Goal: Purchase product/service

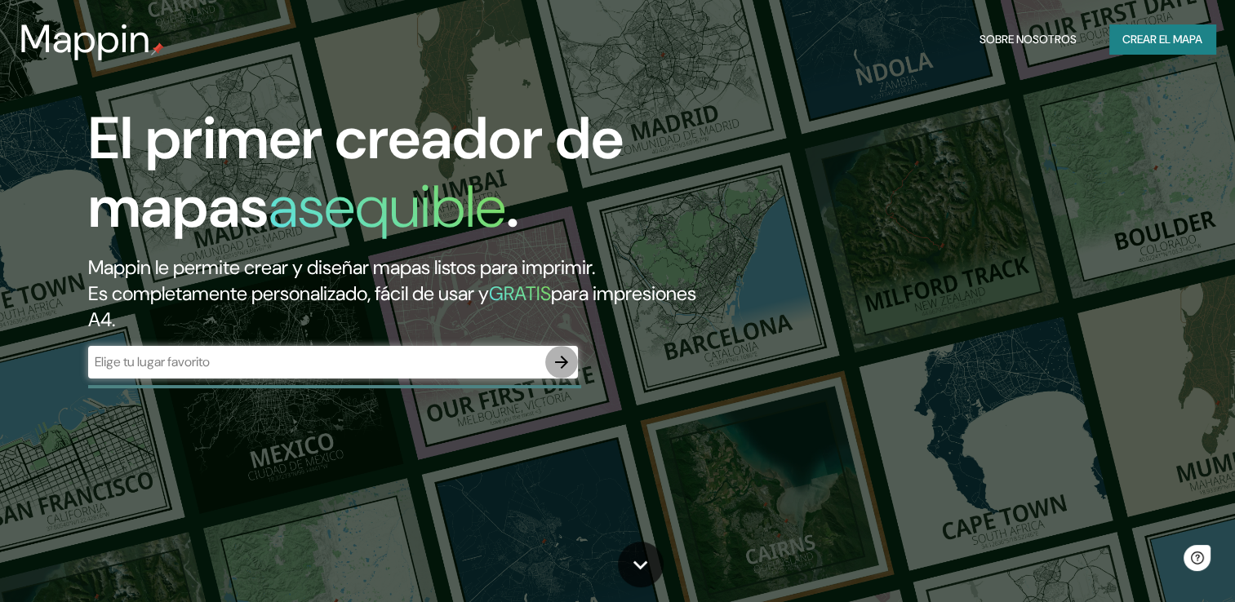
click at [567, 360] on icon "button" at bounding box center [562, 363] width 20 height 20
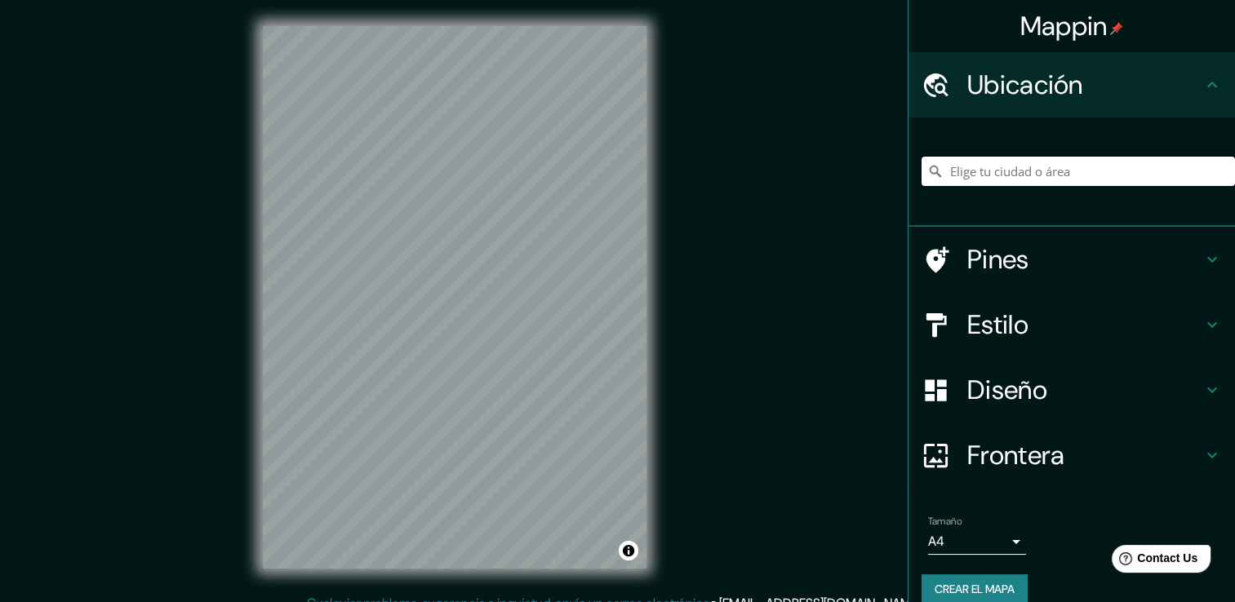
click at [1074, 181] on input "Elige tu ciudad o área" at bounding box center [1078, 171] width 313 height 29
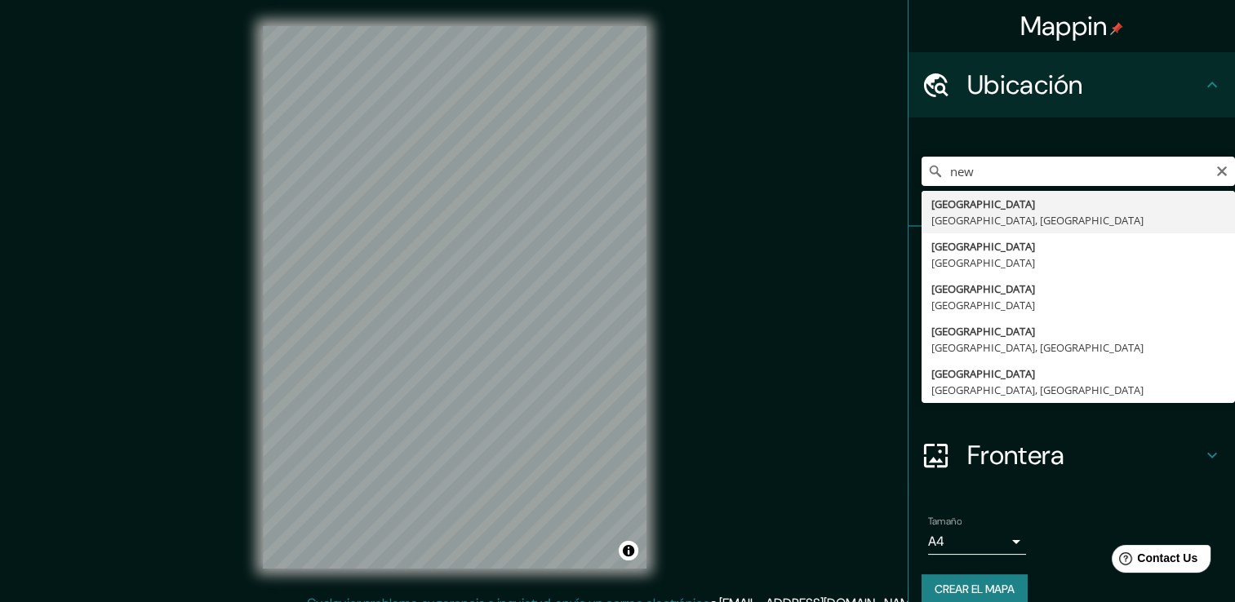
type input "[GEOGRAPHIC_DATA], [GEOGRAPHIC_DATA], [GEOGRAPHIC_DATA]"
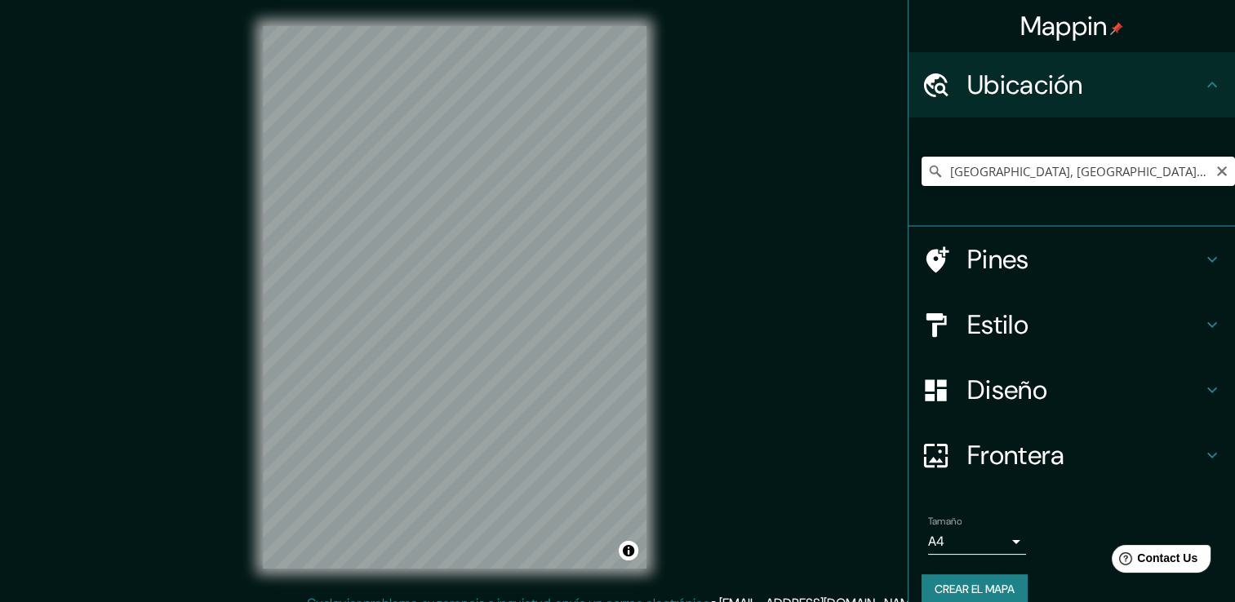
click at [1216, 171] on input "[GEOGRAPHIC_DATA], [GEOGRAPHIC_DATA], [GEOGRAPHIC_DATA]" at bounding box center [1078, 171] width 313 height 29
click at [938, 577] on button "Crear el mapa" at bounding box center [975, 590] width 106 height 30
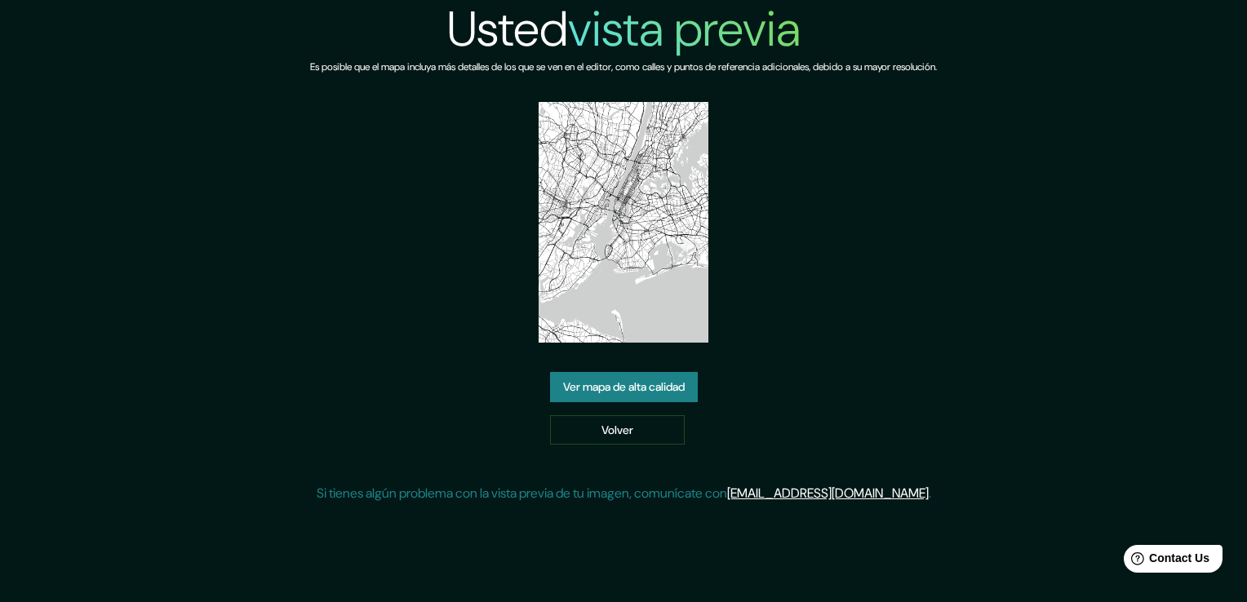
click at [653, 387] on link "Ver mapa de alta calidad" at bounding box center [624, 387] width 148 height 30
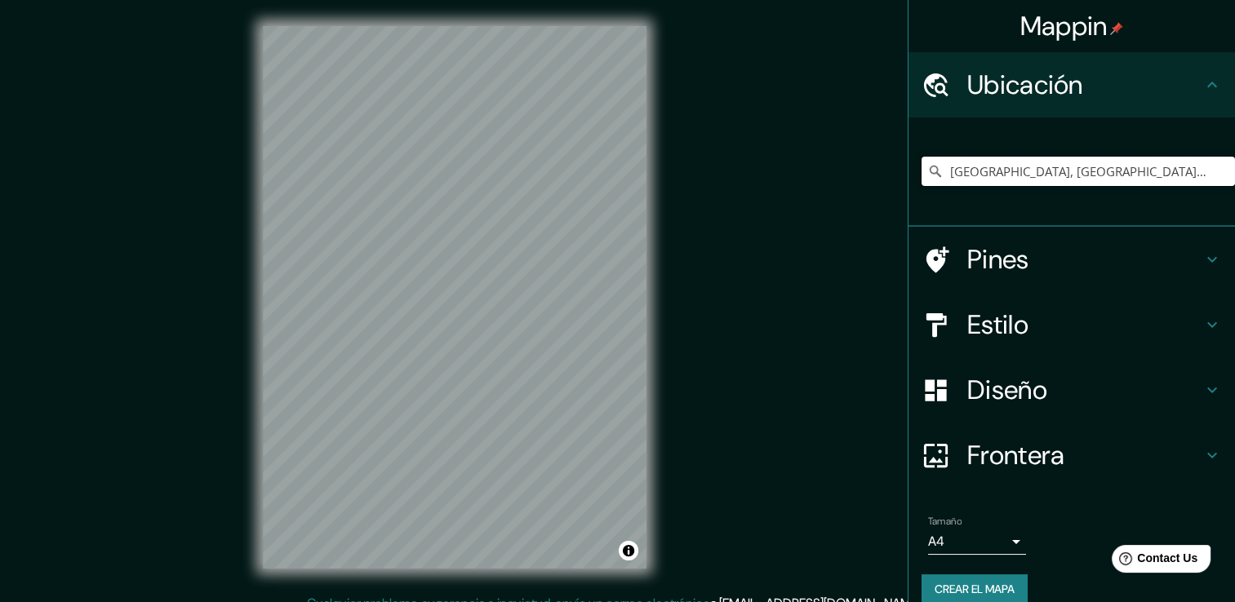
click at [1196, 167] on input "[GEOGRAPHIC_DATA], [GEOGRAPHIC_DATA], [GEOGRAPHIC_DATA]" at bounding box center [1078, 171] width 313 height 29
drag, startPoint x: 1167, startPoint y: 174, endPoint x: 869, endPoint y: 176, distance: 298.0
click at [869, 176] on div "Mappin Ubicación Nueva York, Nueva York, Estados Unidos Pines Estilo Diseño Fro…" at bounding box center [617, 310] width 1235 height 620
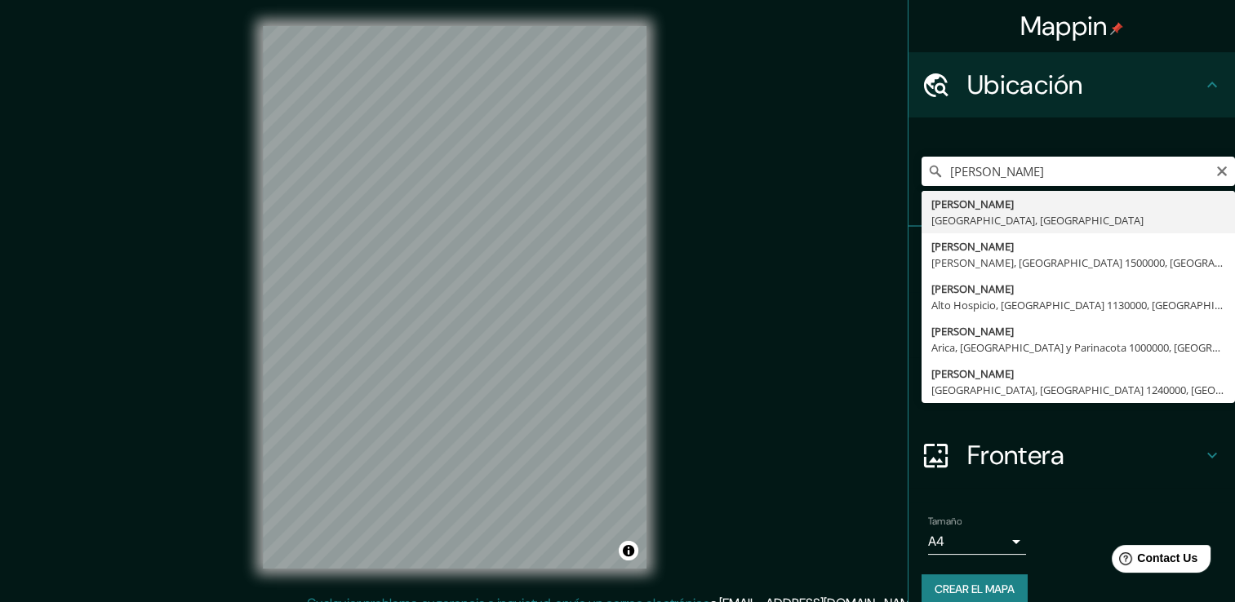
type input "Ovalle, Región de Coquimbo, Chile"
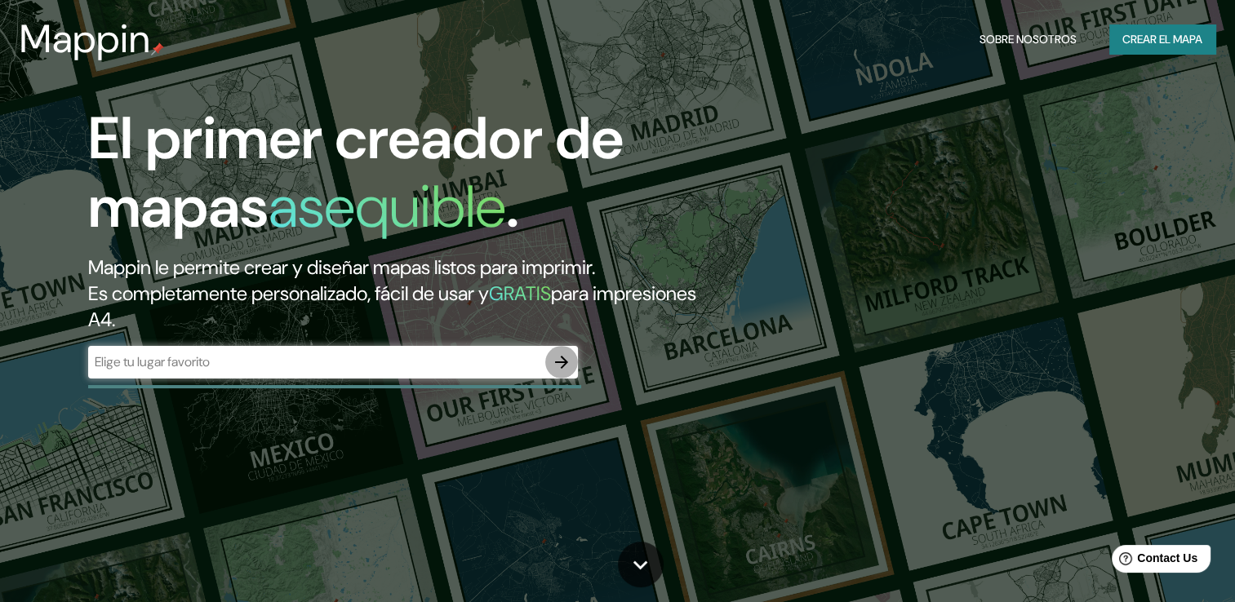
click at [566, 362] on icon "button" at bounding box center [561, 362] width 13 height 13
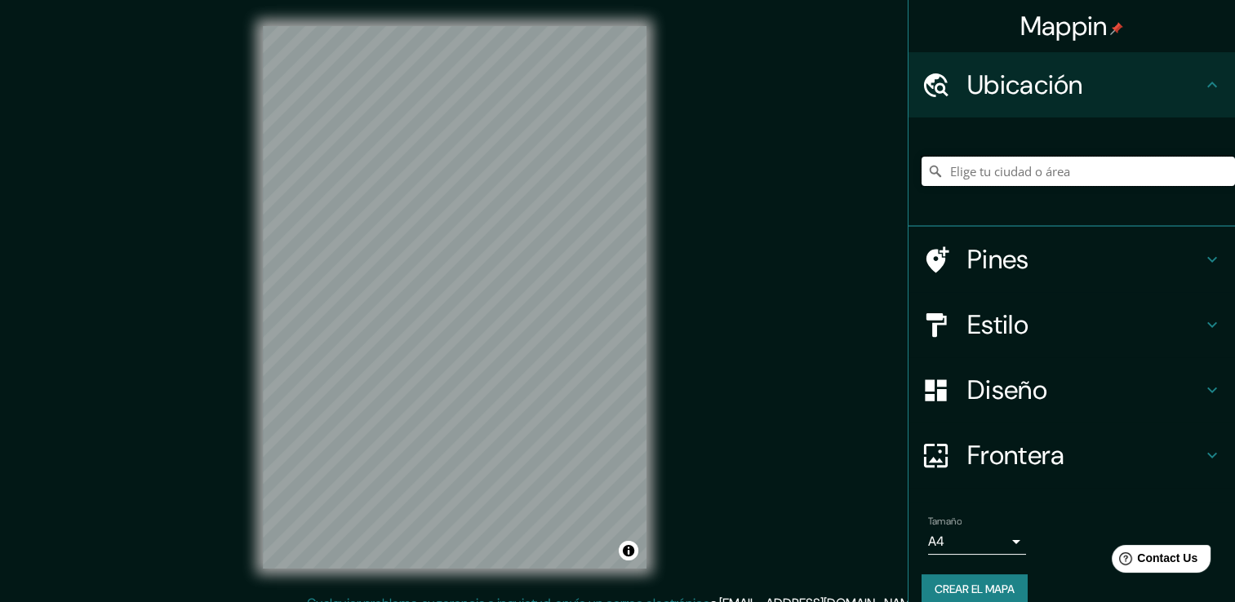
click at [1029, 158] on input "Elige tu ciudad o área" at bounding box center [1078, 171] width 313 height 29
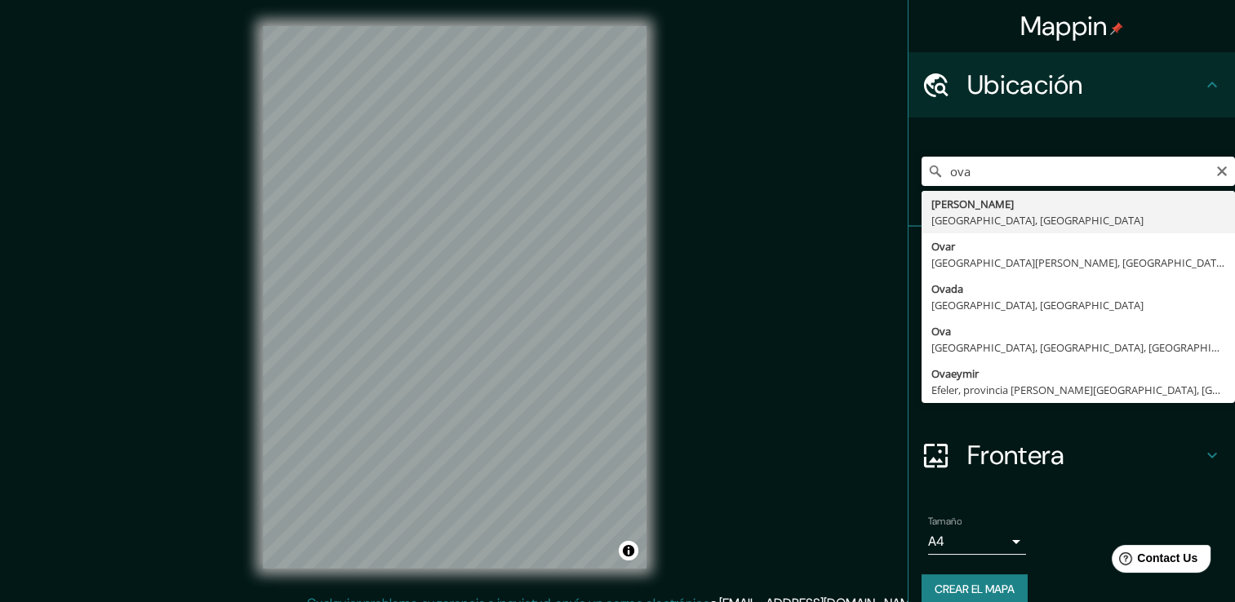
type input "Ovalle, Región de Coquimbo, Chile"
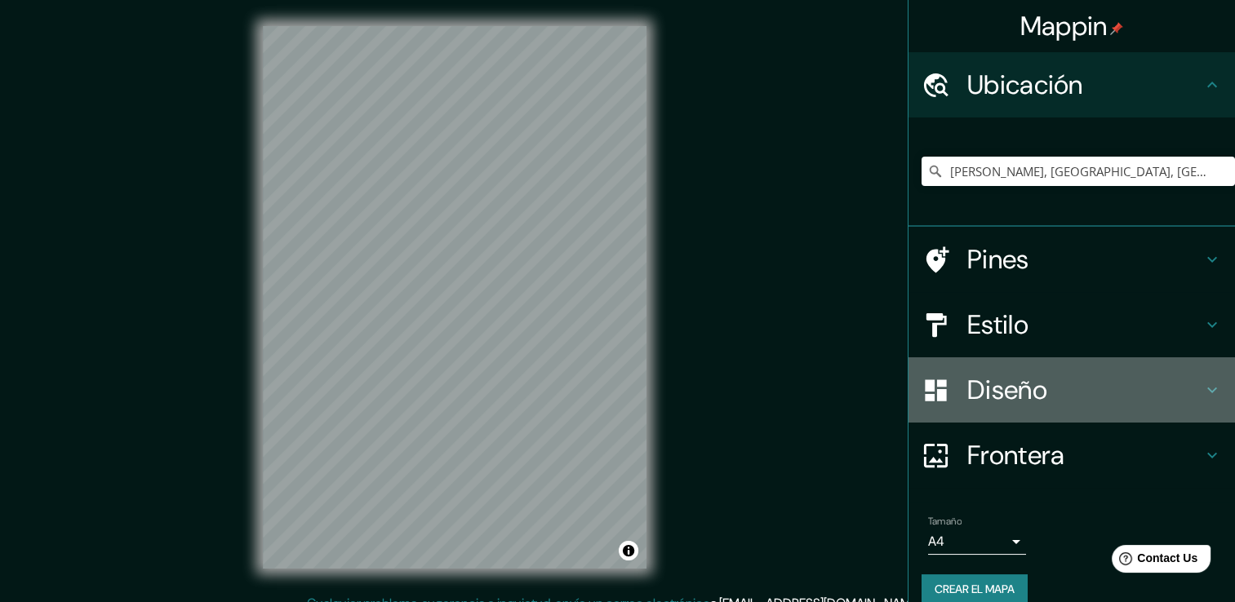
click at [1029, 406] on h4 "Diseño" at bounding box center [1084, 390] width 235 height 33
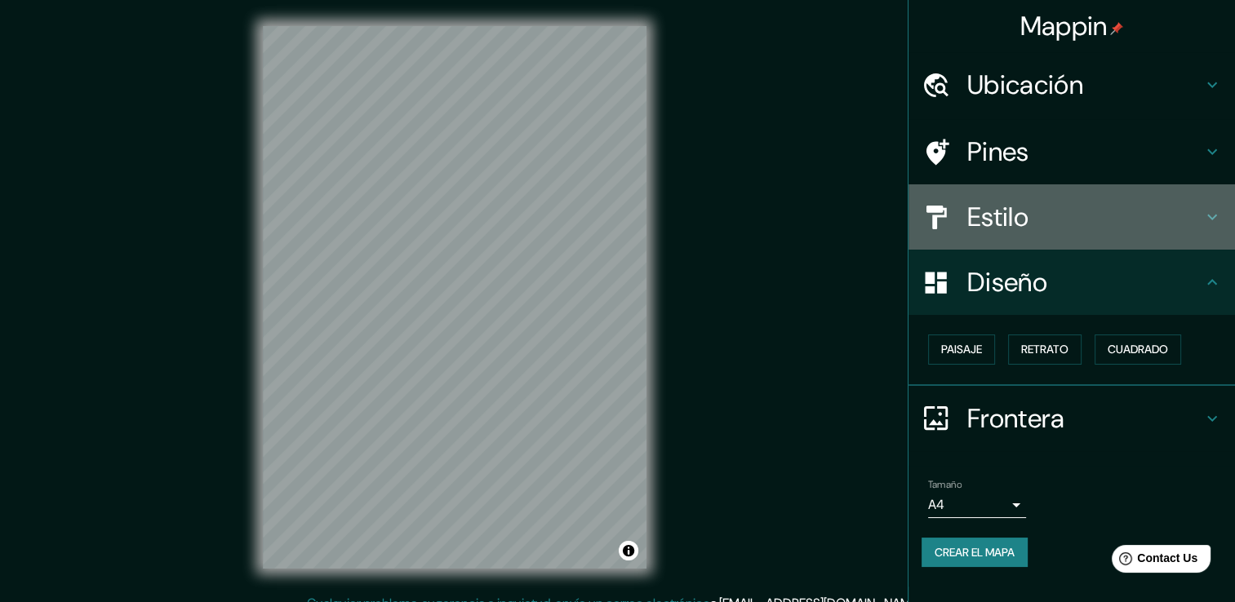
click at [1006, 216] on h4 "Estilo" at bounding box center [1084, 217] width 235 height 33
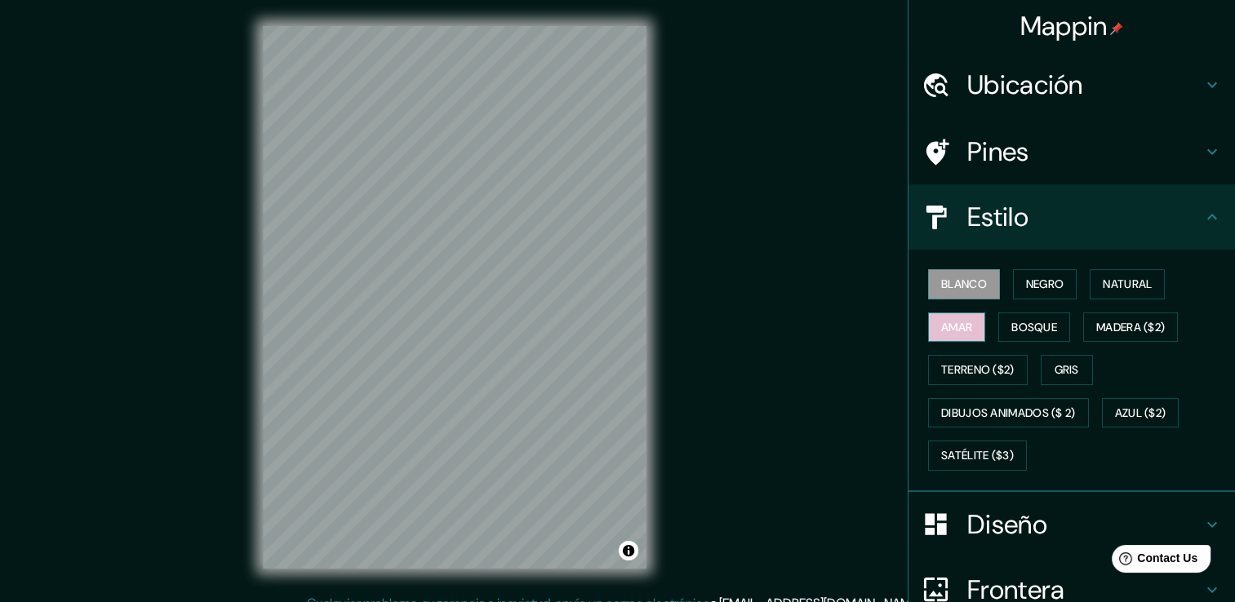
click at [970, 325] on button "Amar" at bounding box center [956, 328] width 57 height 30
click at [1050, 279] on font "Negro" at bounding box center [1045, 284] width 38 height 20
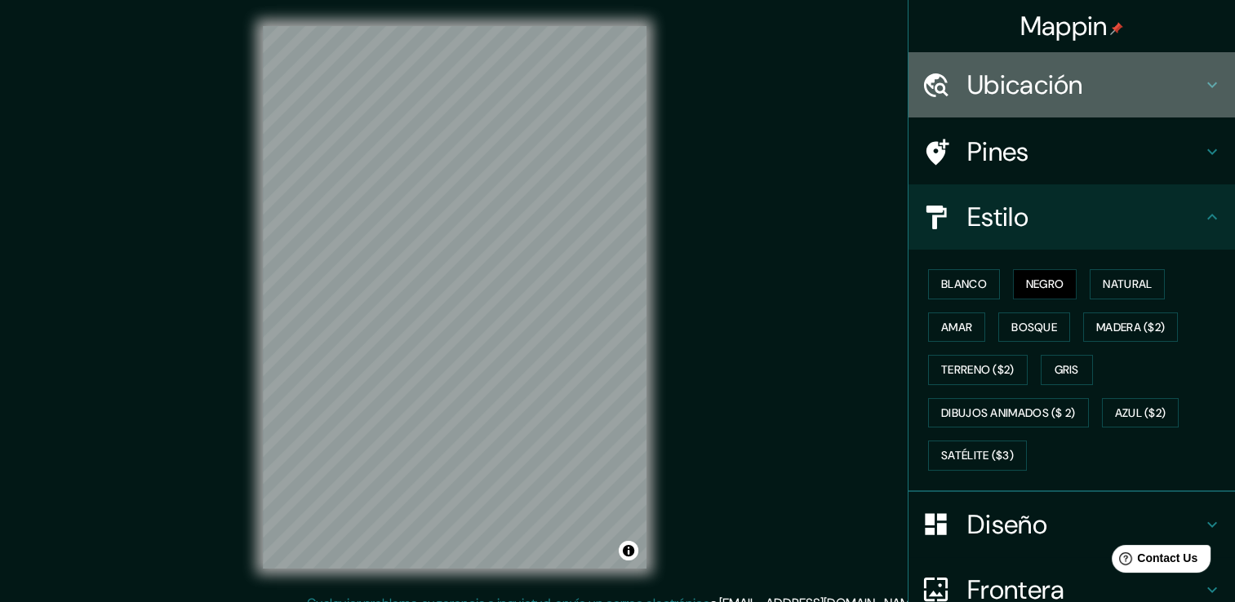
click at [1163, 86] on h4 "Ubicación" at bounding box center [1084, 85] width 235 height 33
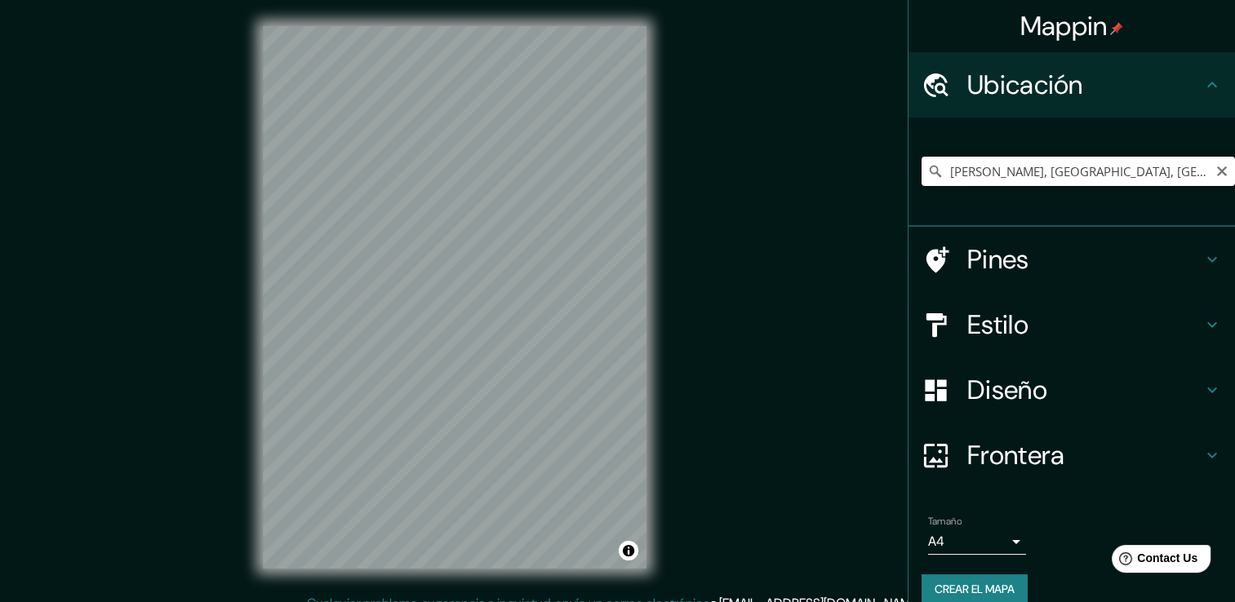
click at [1160, 171] on input "Ovalle, Región de Coquimbo, Chile" at bounding box center [1078, 171] width 313 height 29
click at [1217, 173] on icon "Claro" at bounding box center [1222, 172] width 10 height 10
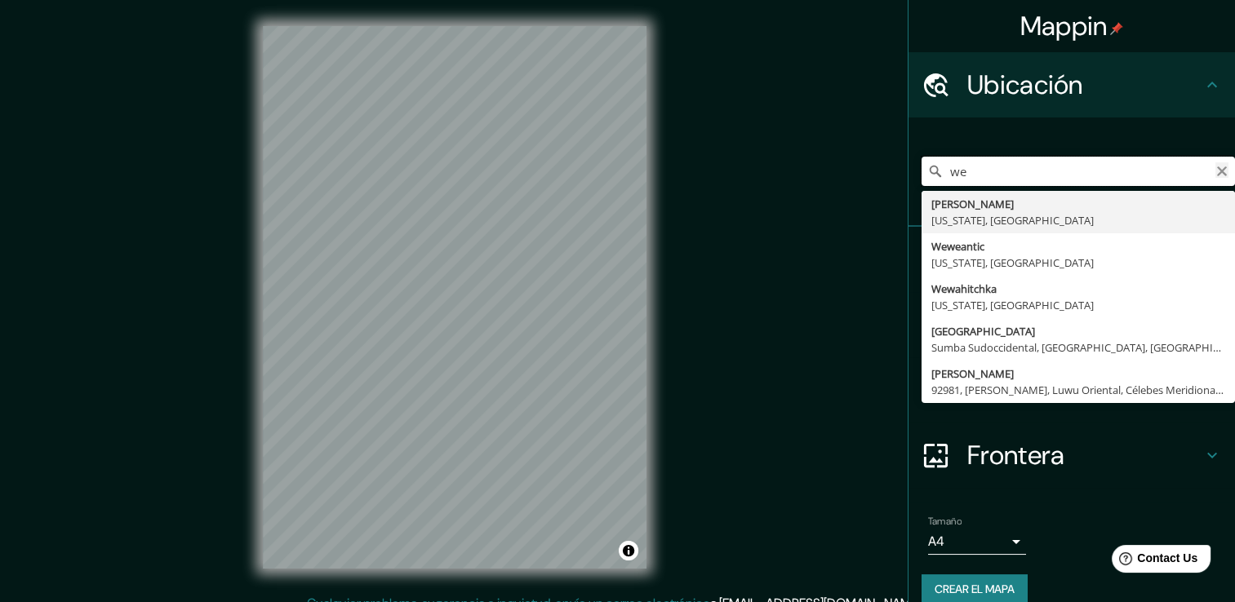
type input "w"
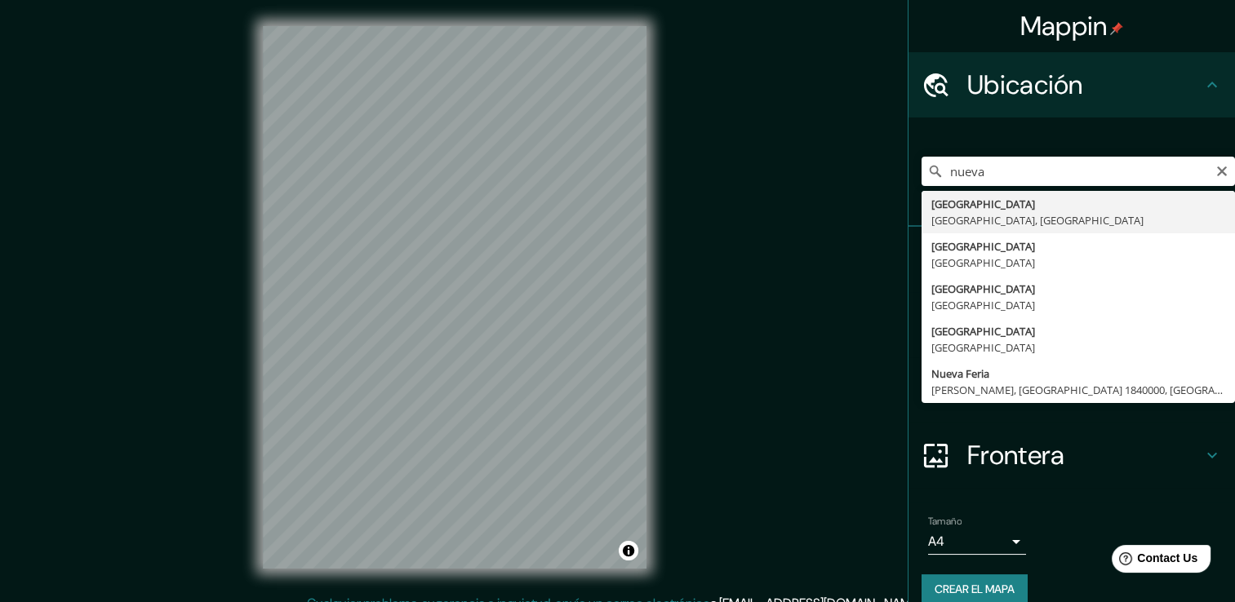
type input "Nueva York, Nueva York, Estados Unidos"
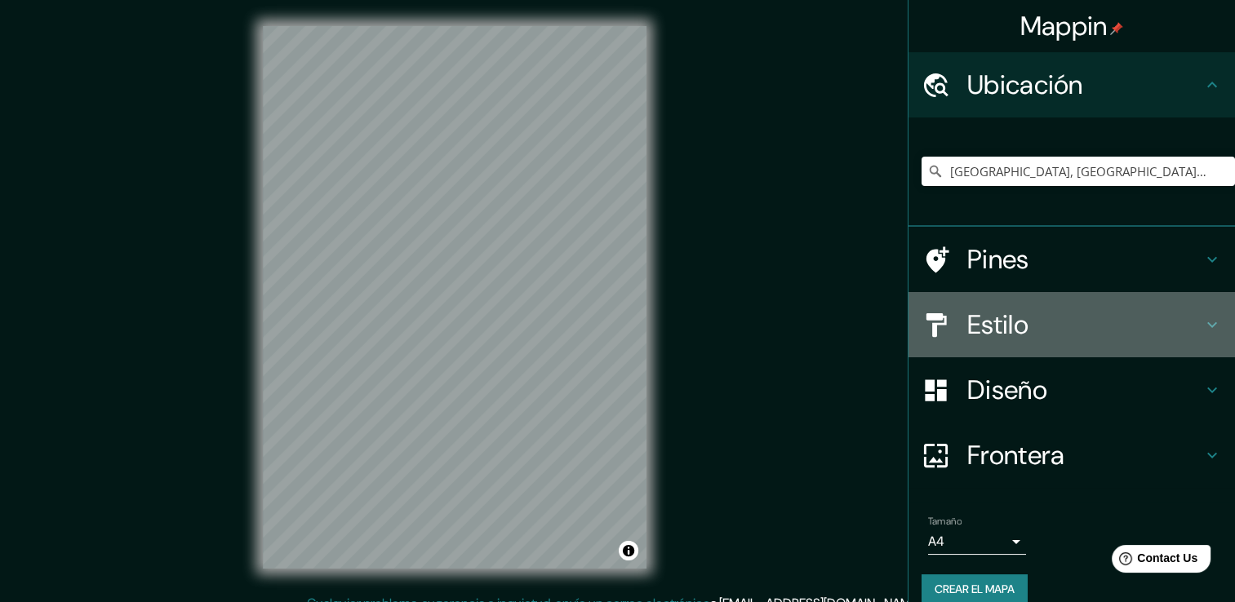
click at [1030, 342] on div "Estilo" at bounding box center [1072, 324] width 327 height 65
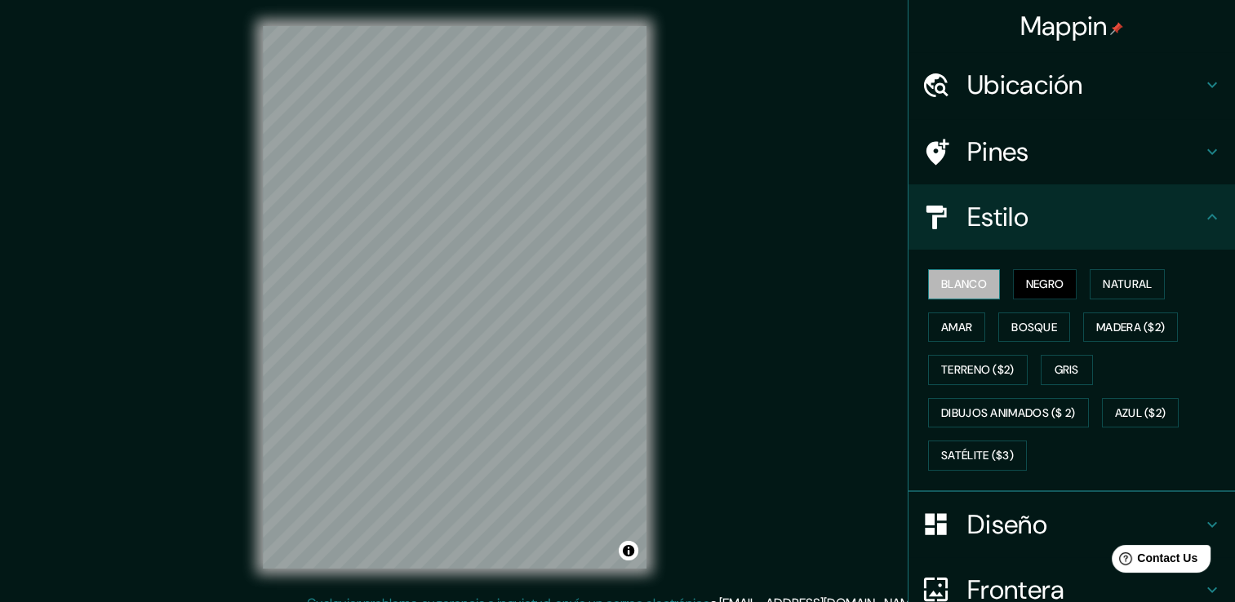
click at [977, 280] on button "Blanco" at bounding box center [964, 284] width 72 height 30
click at [962, 320] on button "Amar" at bounding box center [956, 328] width 57 height 30
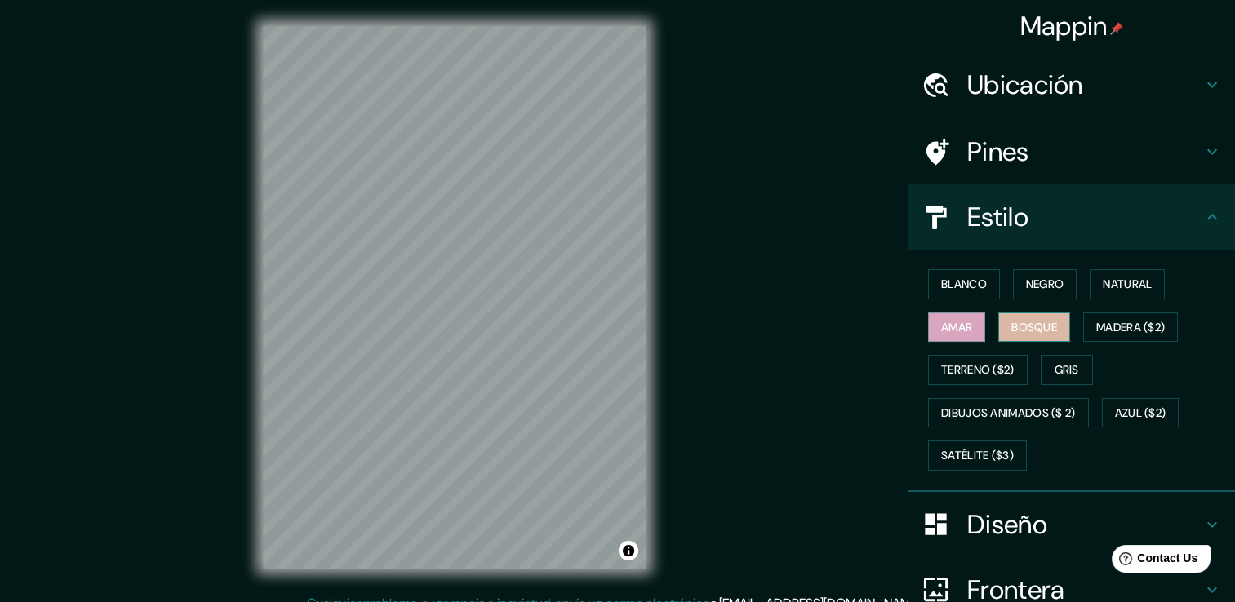
click at [1011, 323] on font "Bosque" at bounding box center [1034, 328] width 46 height 20
click at [1114, 290] on font "Natural" at bounding box center [1127, 284] width 49 height 20
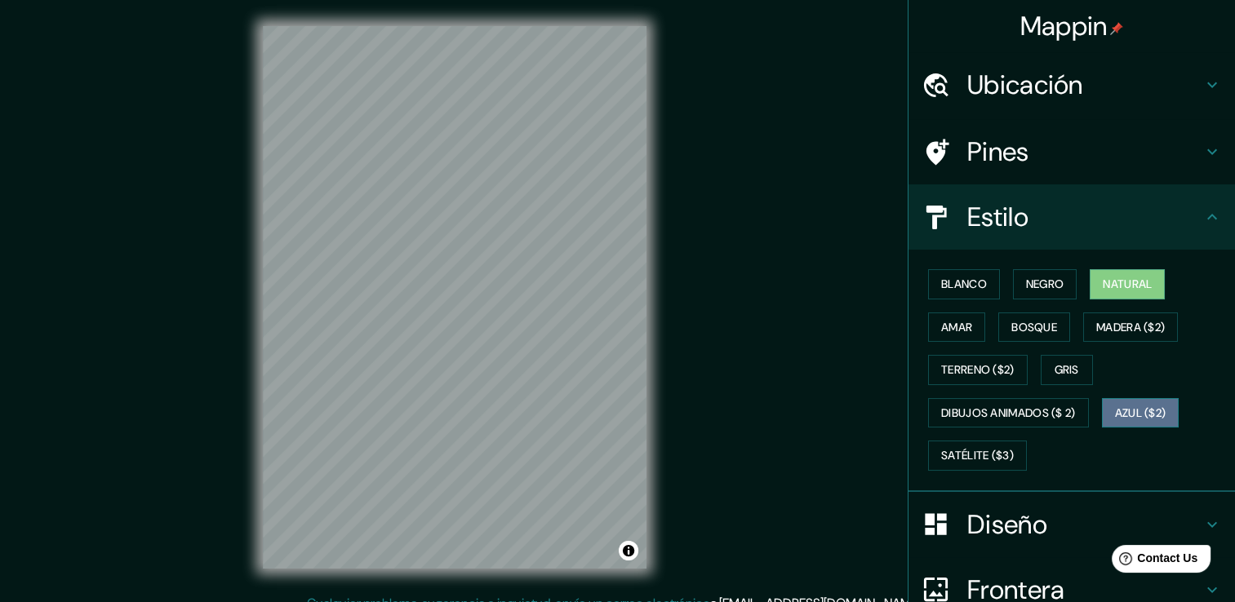
click at [1125, 412] on font "Azul ($2)" at bounding box center [1140, 413] width 51 height 20
click at [1100, 294] on button "Natural" at bounding box center [1127, 284] width 75 height 30
click at [958, 286] on font "Blanco" at bounding box center [964, 284] width 46 height 20
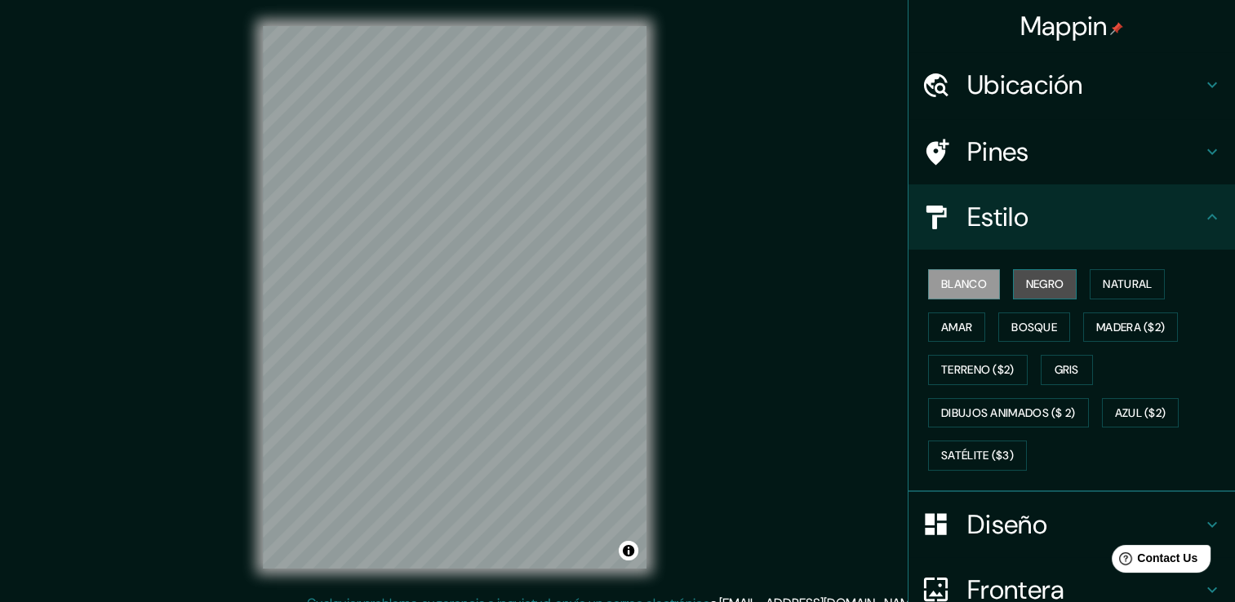
click at [1030, 286] on font "Negro" at bounding box center [1045, 284] width 38 height 20
click at [1013, 278] on button "Negro" at bounding box center [1045, 284] width 64 height 30
click at [969, 285] on font "Blanco" at bounding box center [964, 284] width 46 height 20
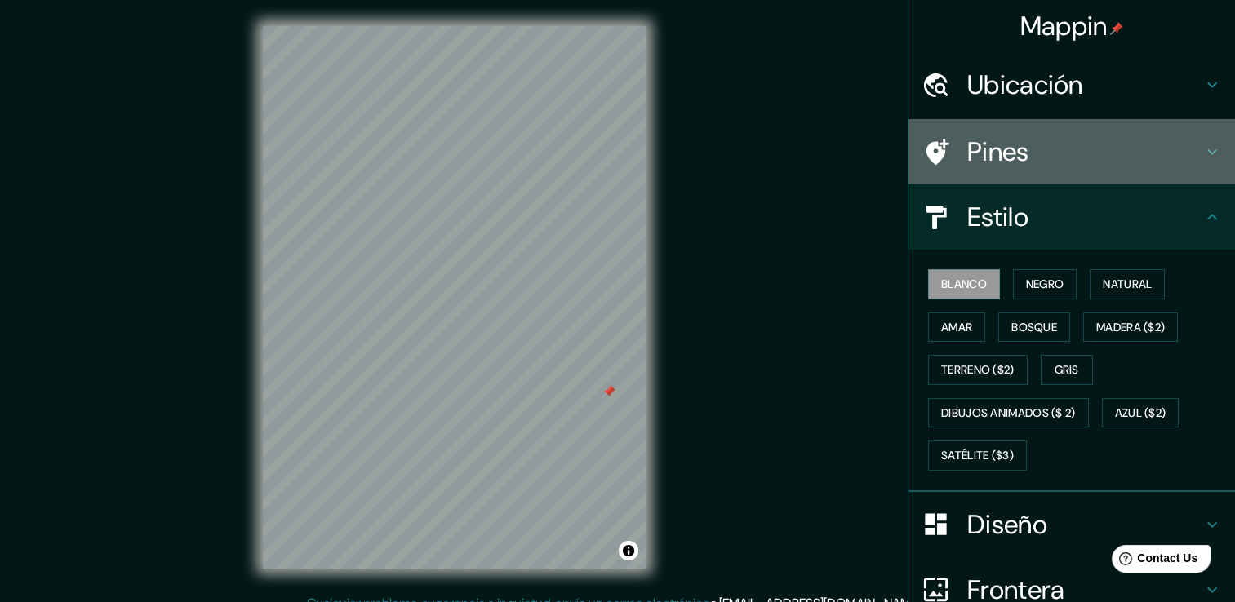
click at [1044, 162] on h4 "Pines" at bounding box center [1084, 152] width 235 height 33
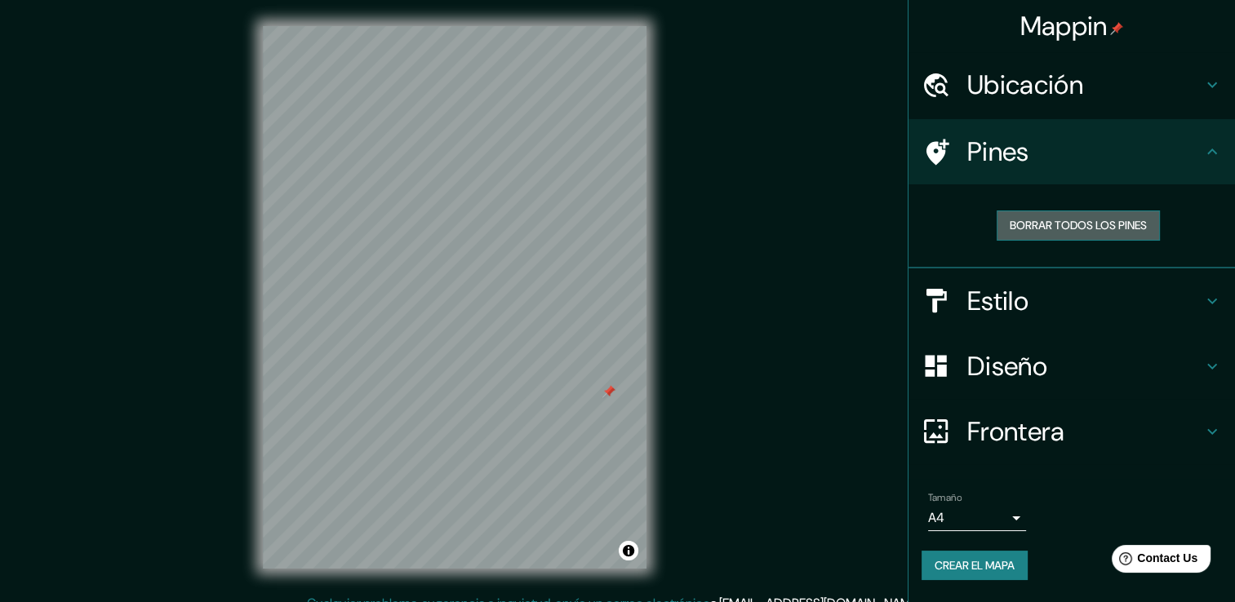
click at [1074, 236] on button "Borrar todos los pines" at bounding box center [1078, 226] width 163 height 30
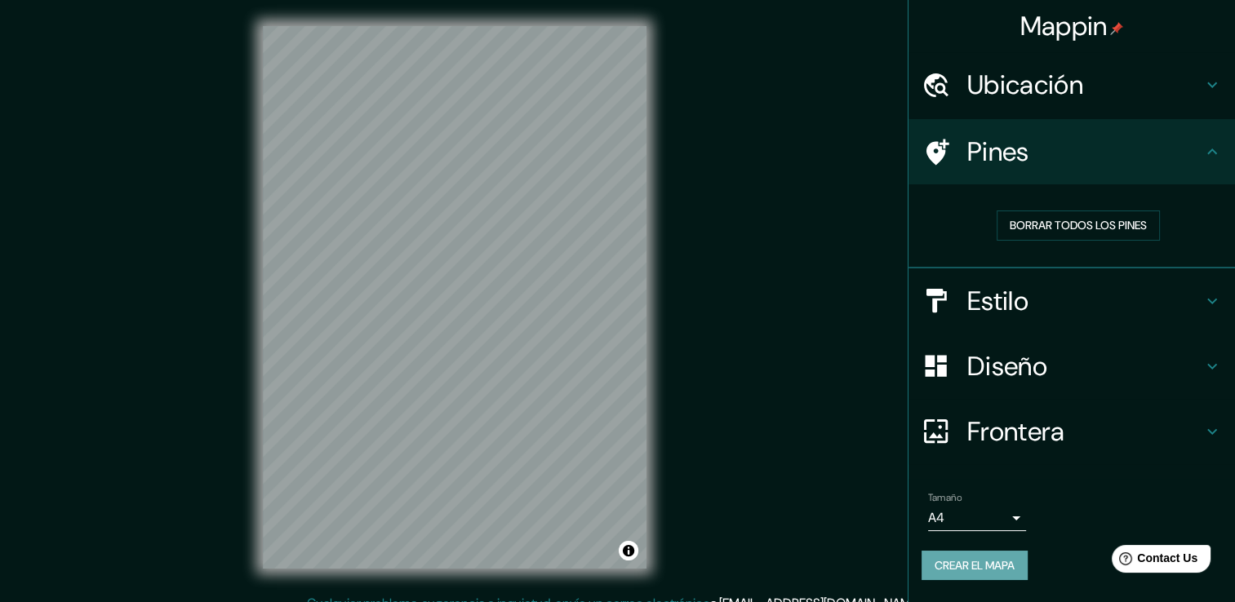
click at [988, 574] on button "Crear el mapa" at bounding box center [975, 566] width 106 height 30
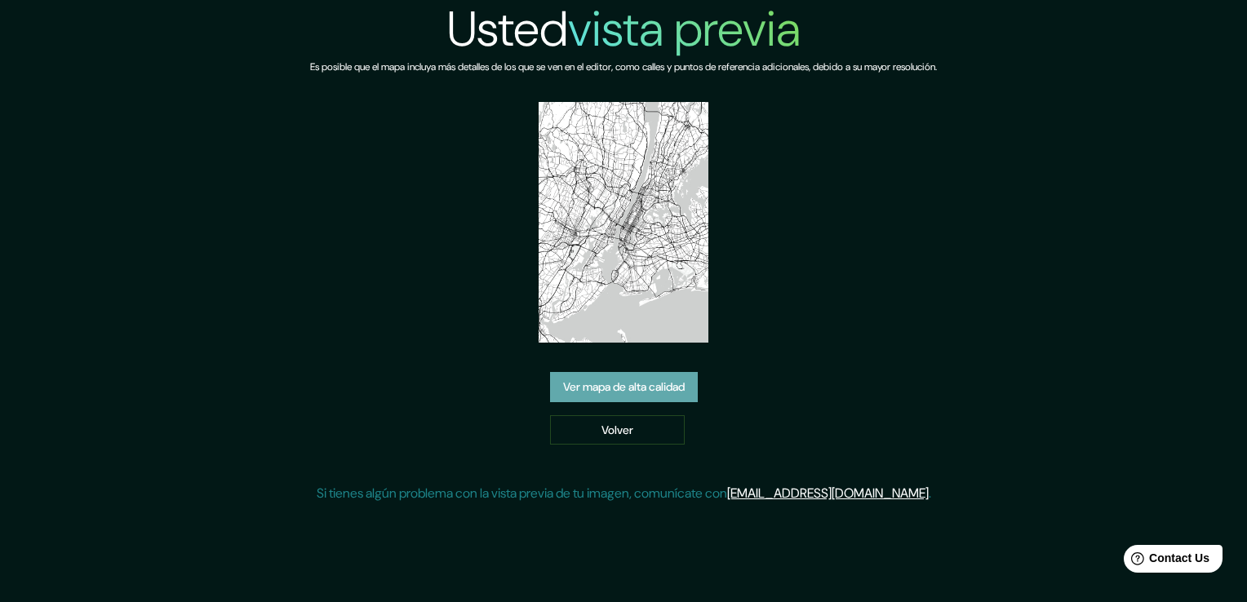
click at [645, 372] on link "Ver mapa de alta calidad" at bounding box center [624, 387] width 148 height 30
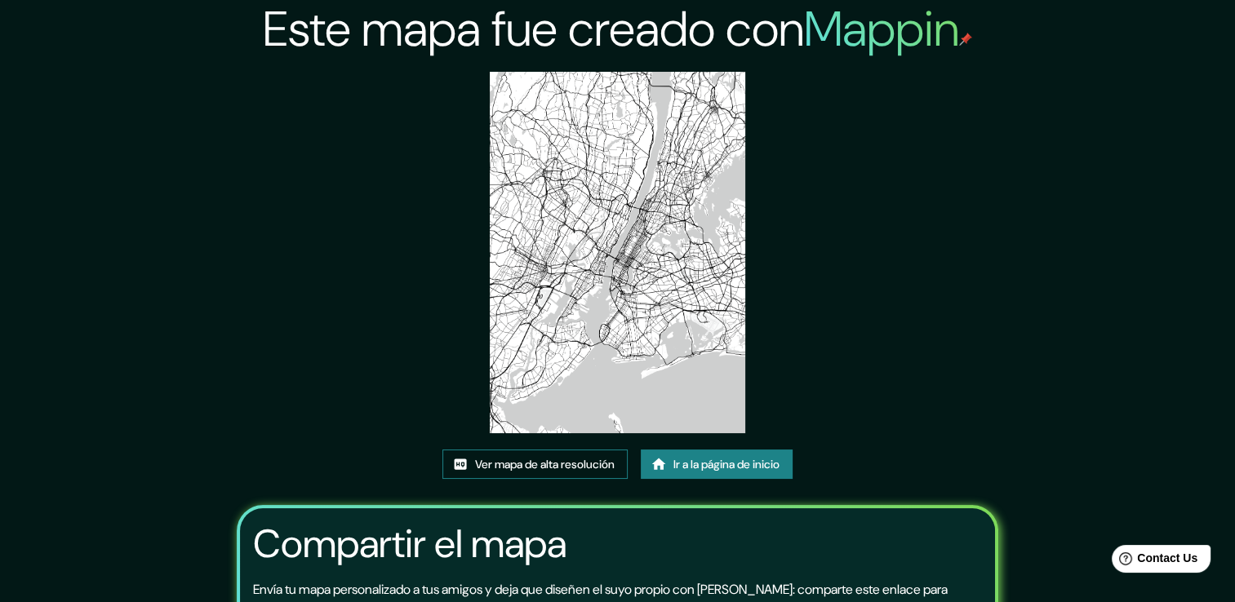
click at [532, 473] on font "Ver mapa de alta resolución" at bounding box center [545, 465] width 140 height 20
